Goal: Task Accomplishment & Management: Manage account settings

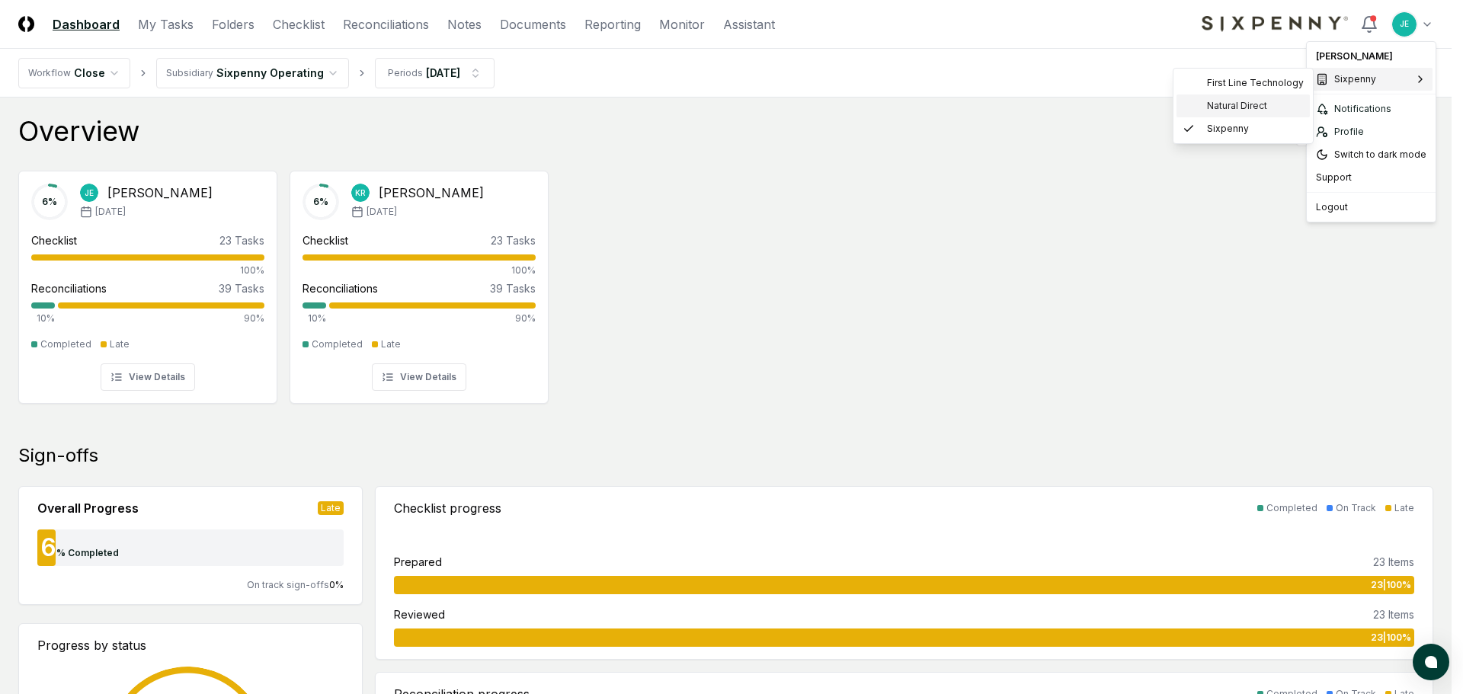
click at [1256, 100] on span "Natural Direct" at bounding box center [1237, 106] width 60 height 14
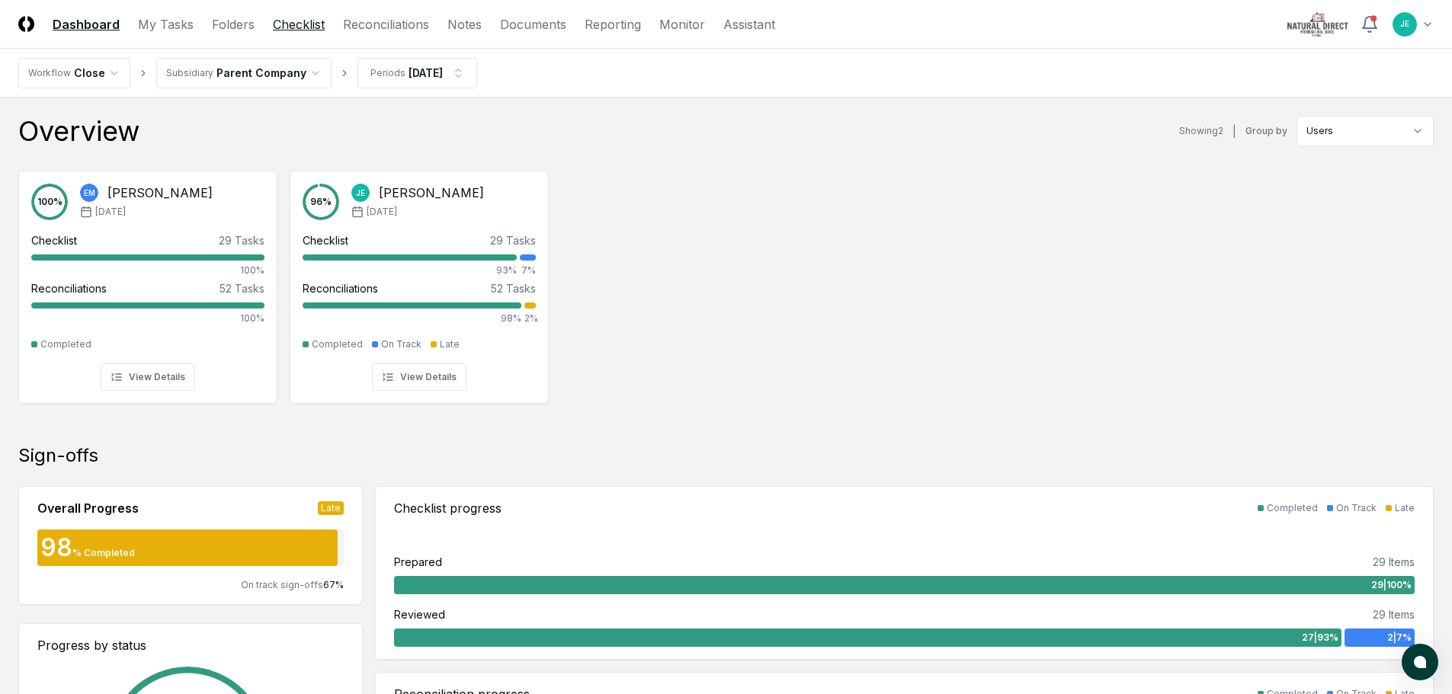
click at [316, 27] on link "Checklist" at bounding box center [299, 24] width 52 height 18
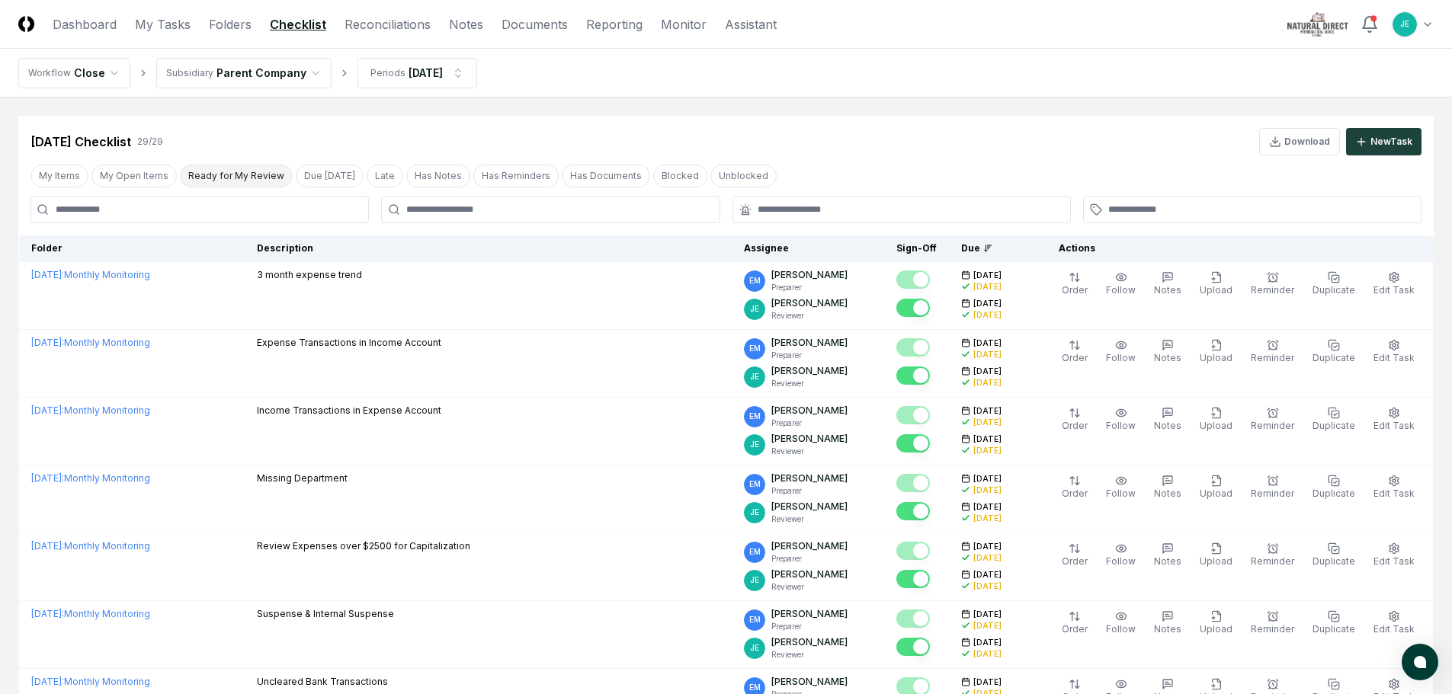
click at [228, 180] on button "Ready for My Review" at bounding box center [236, 176] width 113 height 23
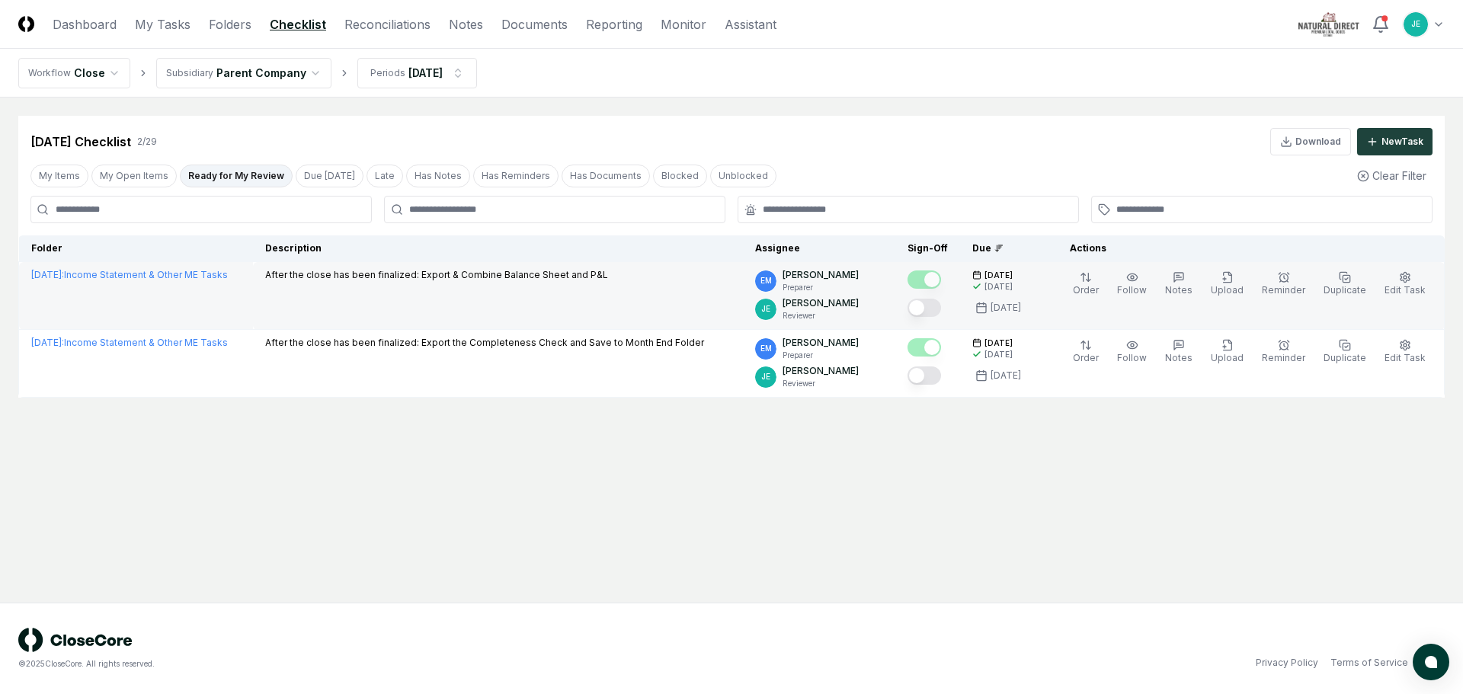
click at [935, 310] on button "Mark complete" at bounding box center [925, 308] width 34 height 18
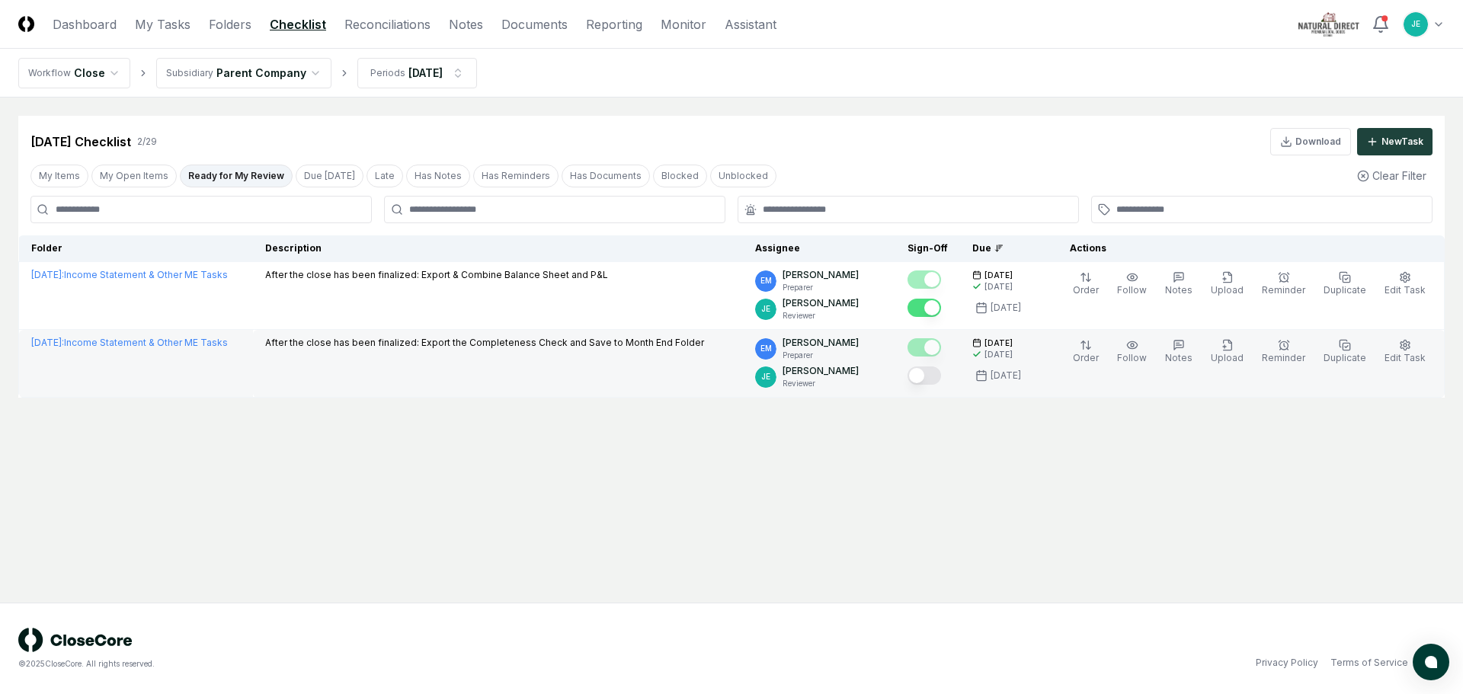
click at [941, 370] on button "Mark complete" at bounding box center [925, 376] width 34 height 18
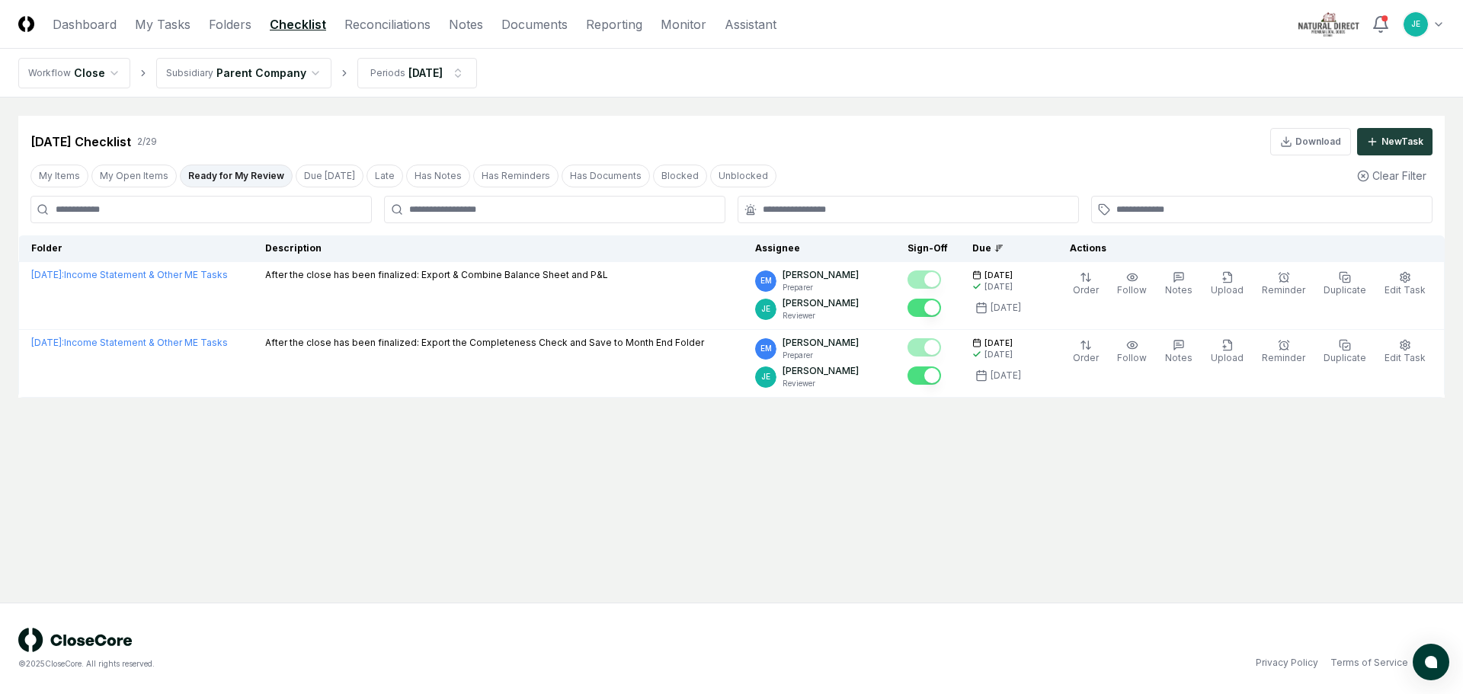
click at [573, 498] on main "Cancel Reassign Jul 2025 Checklist 2 / 29 Download New Task My Items My Open It…" at bounding box center [731, 350] width 1463 height 505
click at [389, 33] on link "Reconciliations" at bounding box center [387, 24] width 86 height 18
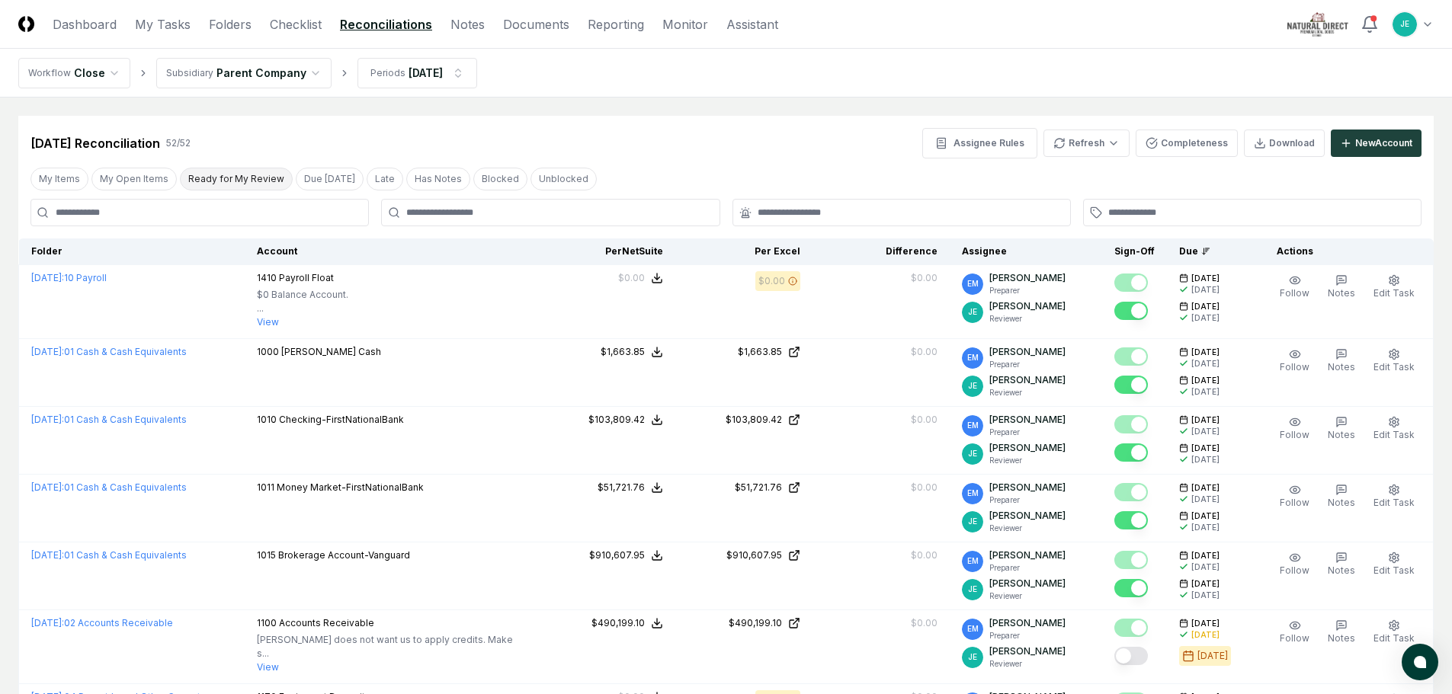
click at [236, 177] on button "Ready for My Review" at bounding box center [236, 179] width 113 height 23
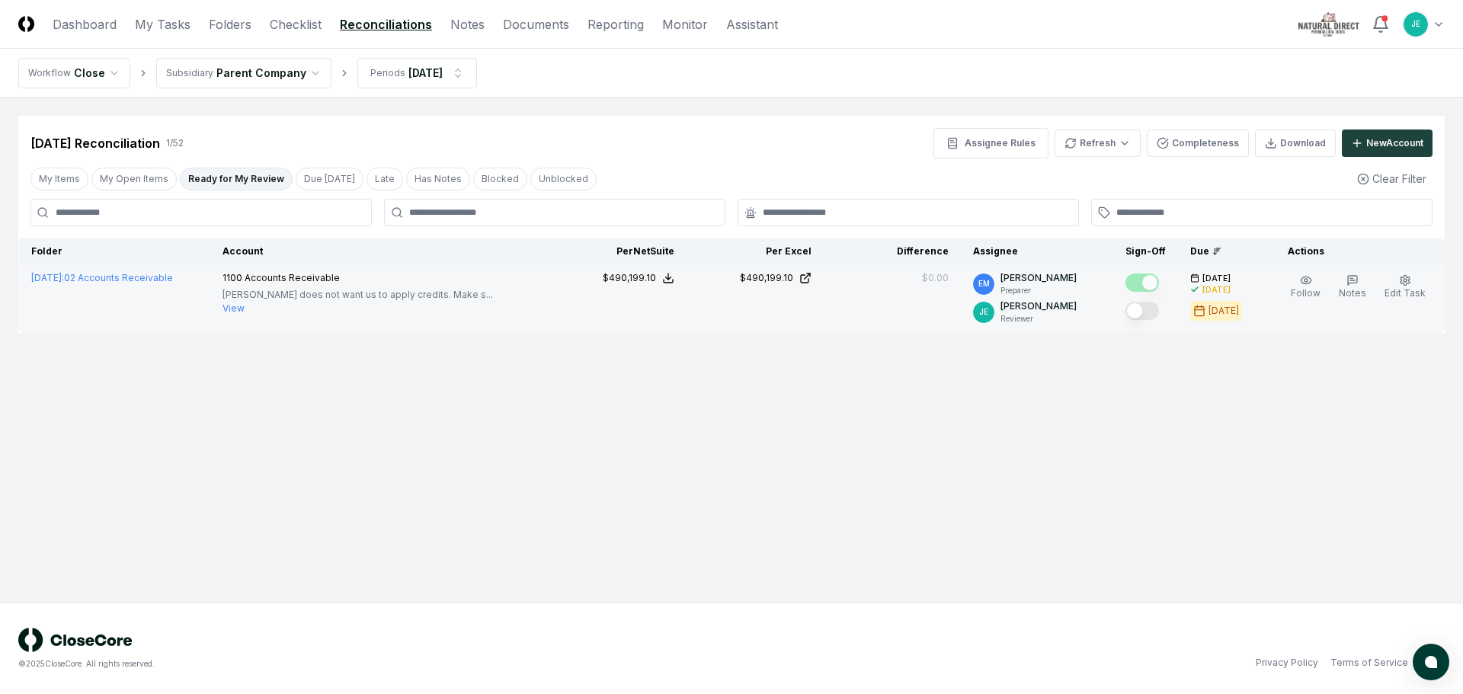
click at [1148, 314] on button "Mark complete" at bounding box center [1143, 311] width 34 height 18
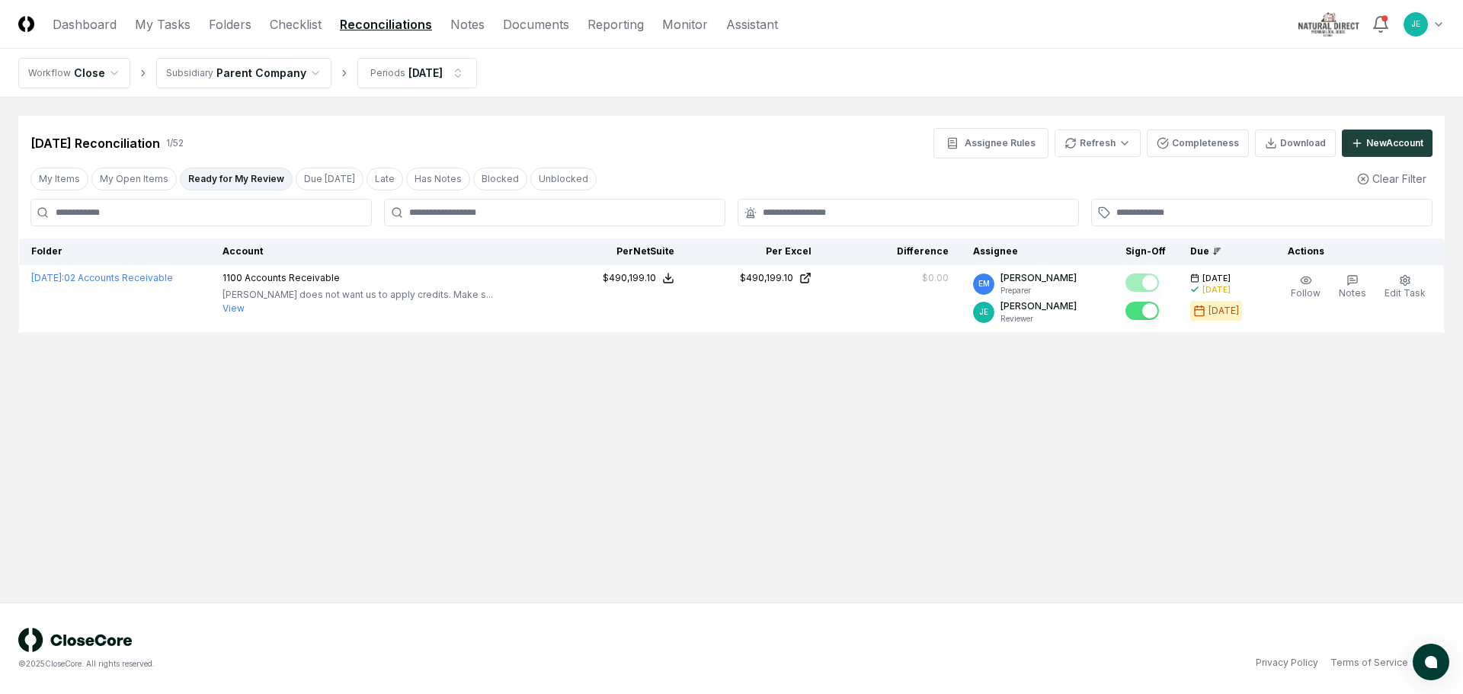
click at [840, 444] on main "Cancel Reassign Jul 2025 Reconciliation 1 / 52 Assignee Rules Refresh Completen…" at bounding box center [731, 350] width 1463 height 505
click at [290, 31] on link "Checklist" at bounding box center [296, 24] width 52 height 18
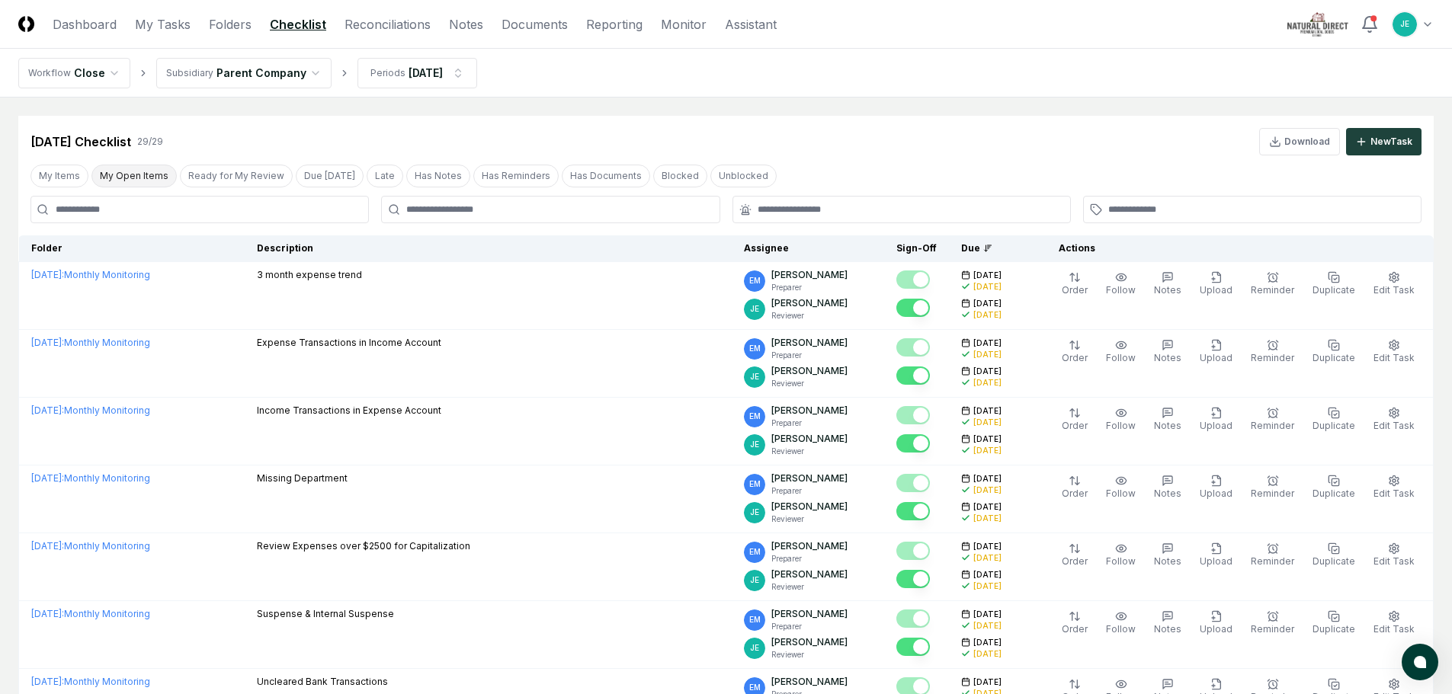
click at [124, 168] on button "My Open Items" at bounding box center [133, 176] width 85 height 23
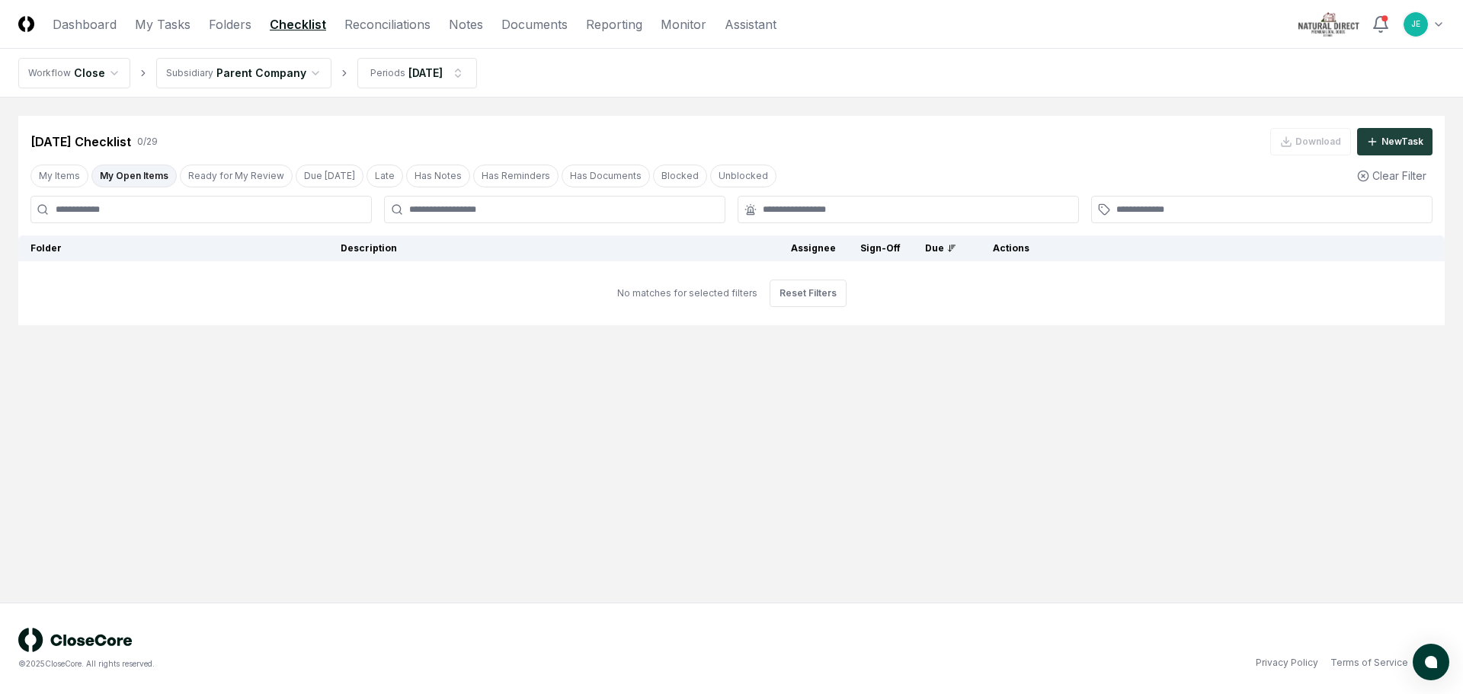
click at [358, 35] on header "CloseCore Dashboard My Tasks Folders Checklist Reconciliations Notes Documents …" at bounding box center [731, 24] width 1463 height 49
click at [365, 26] on link "Reconciliations" at bounding box center [387, 24] width 86 height 18
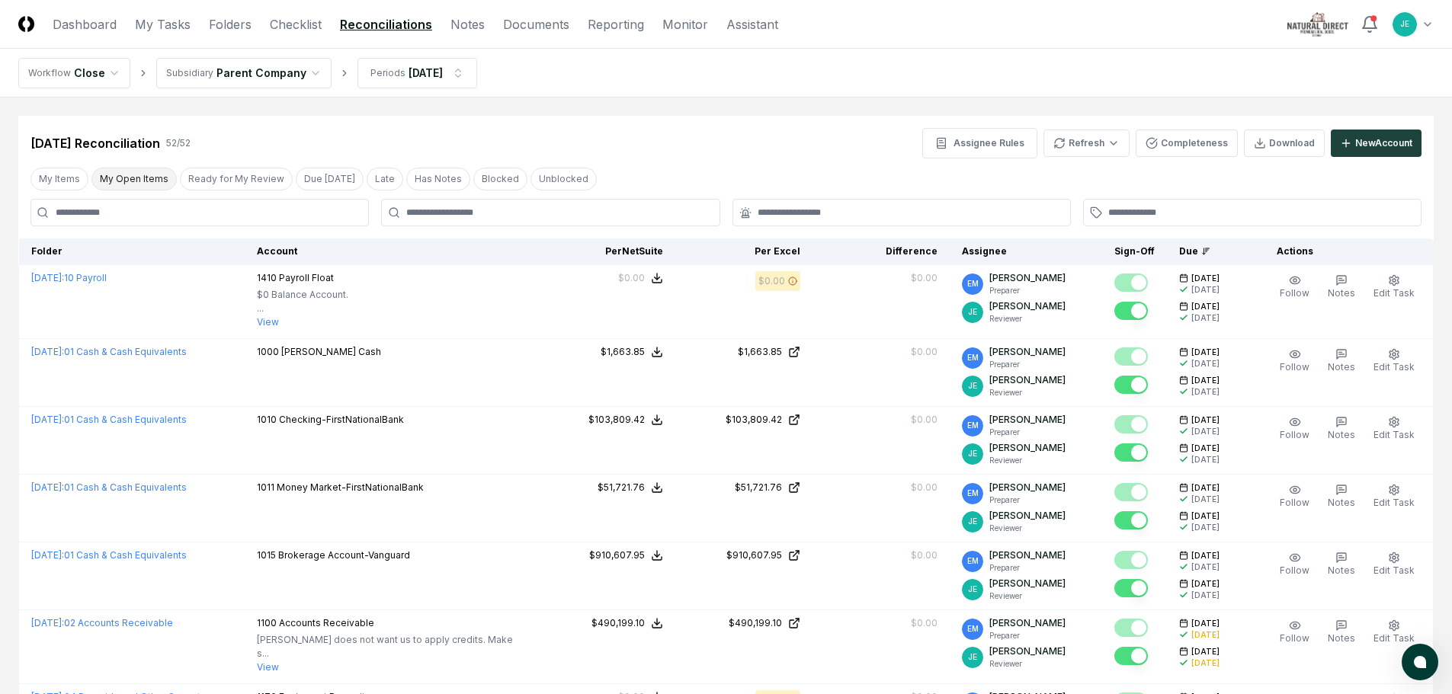
click at [152, 179] on button "My Open Items" at bounding box center [133, 179] width 85 height 23
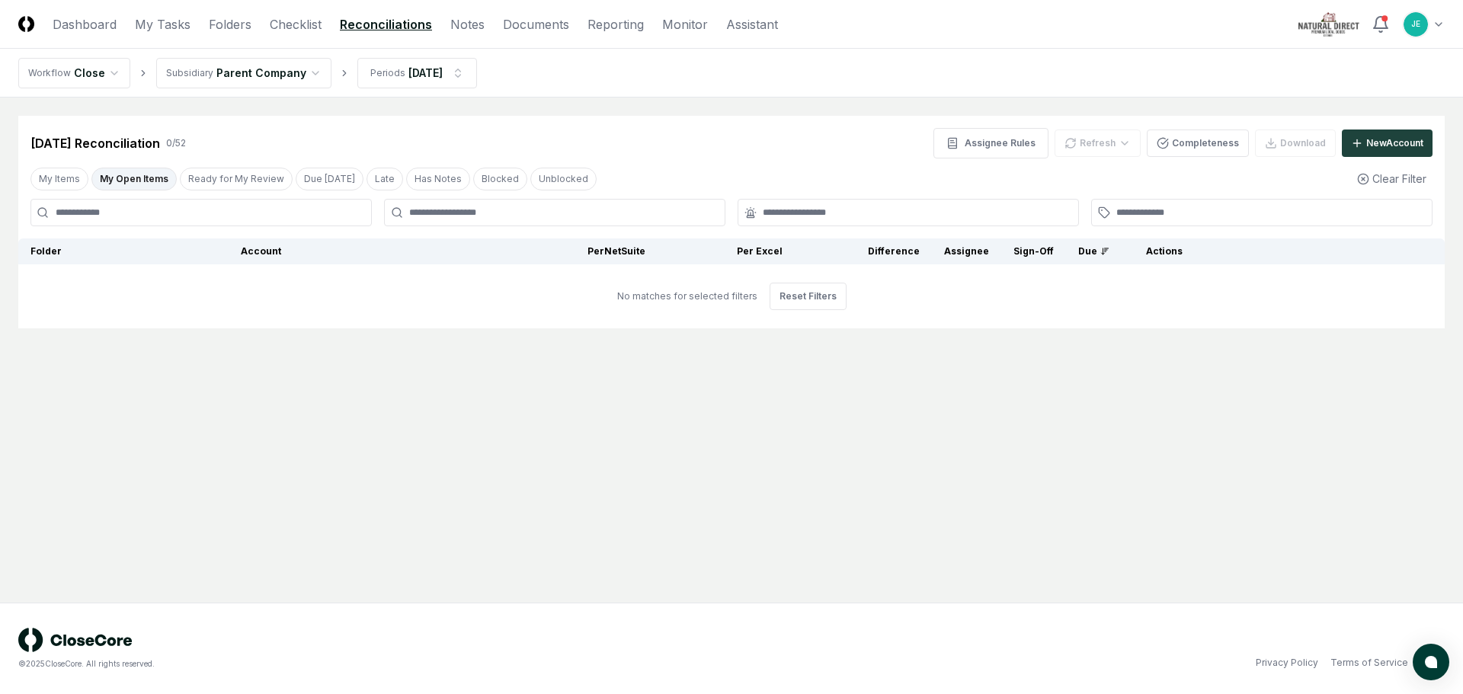
click at [1431, 26] on html "CloseCore Dashboard My Tasks Folders Checklist Reconciliations Notes Documents …" at bounding box center [731, 347] width 1463 height 694
click at [1351, 200] on div "Logout" at bounding box center [1382, 207] width 123 height 23
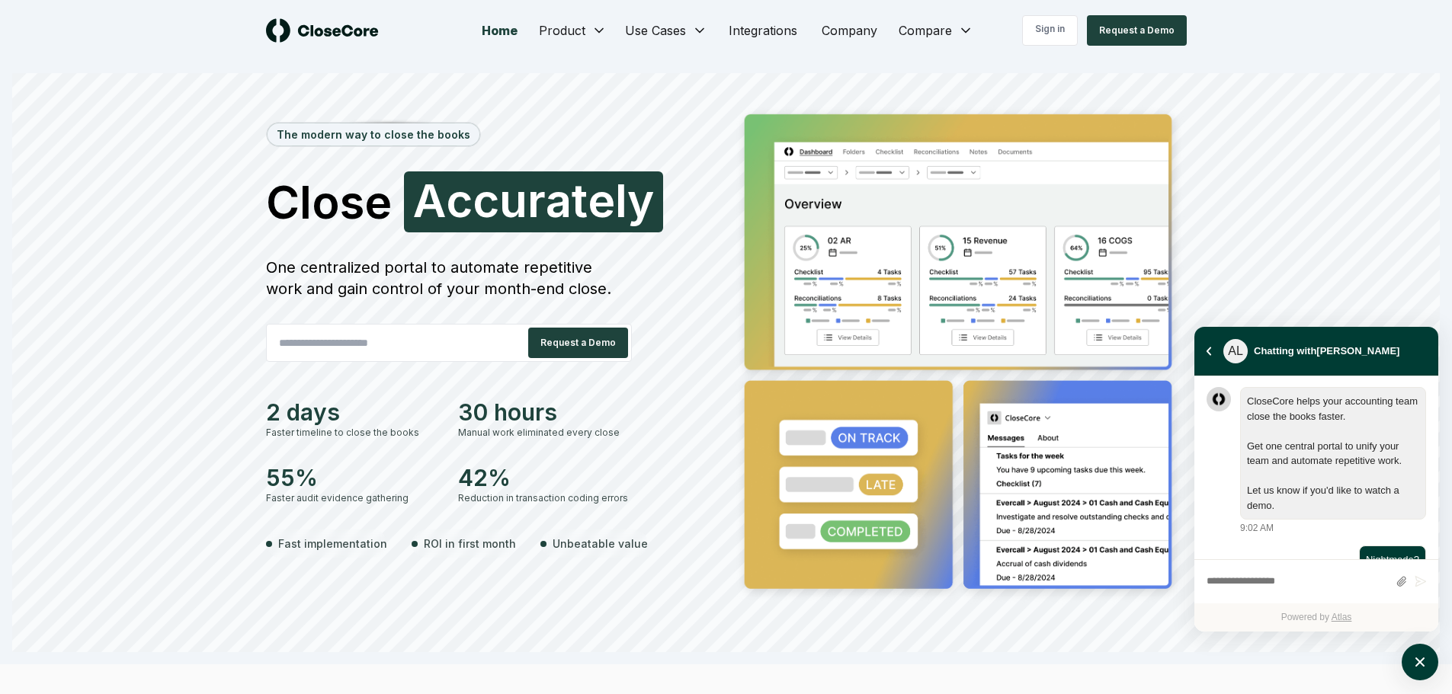
scroll to position [113, 0]
